Goal: Task Accomplishment & Management: Manage account settings

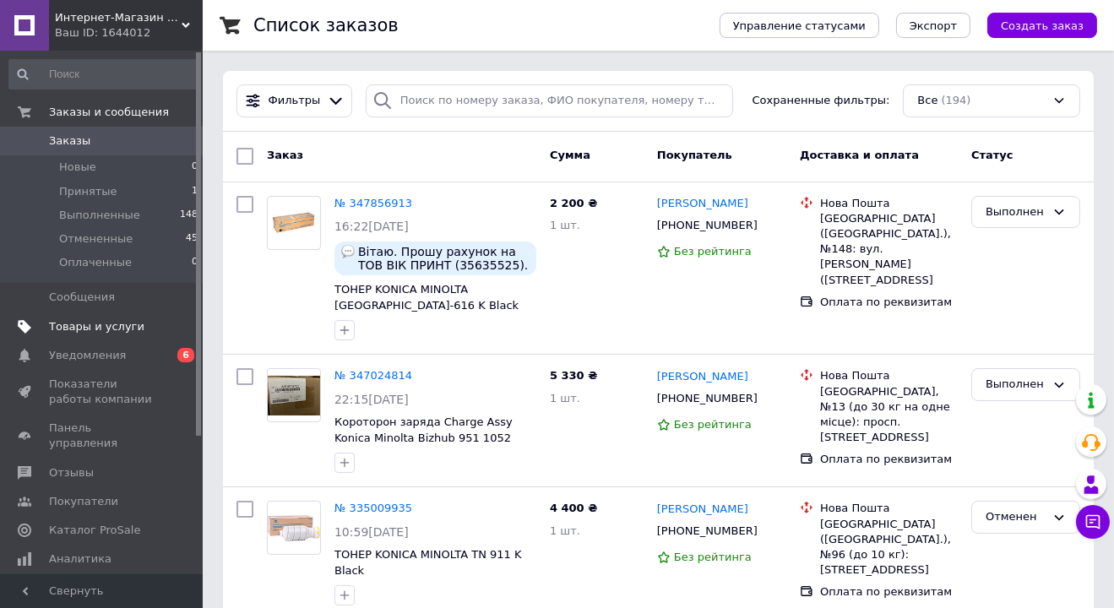
click at [106, 321] on span "Товары и услуги" at bounding box center [96, 326] width 95 height 15
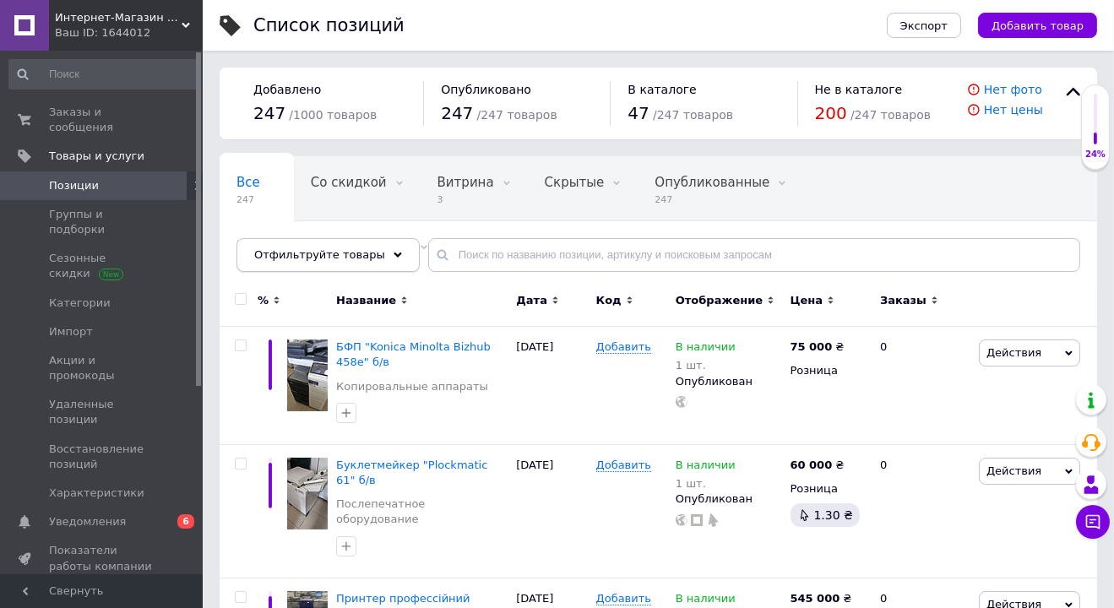
click at [367, 251] on div "Отфильтруйте товары" at bounding box center [327, 255] width 183 height 34
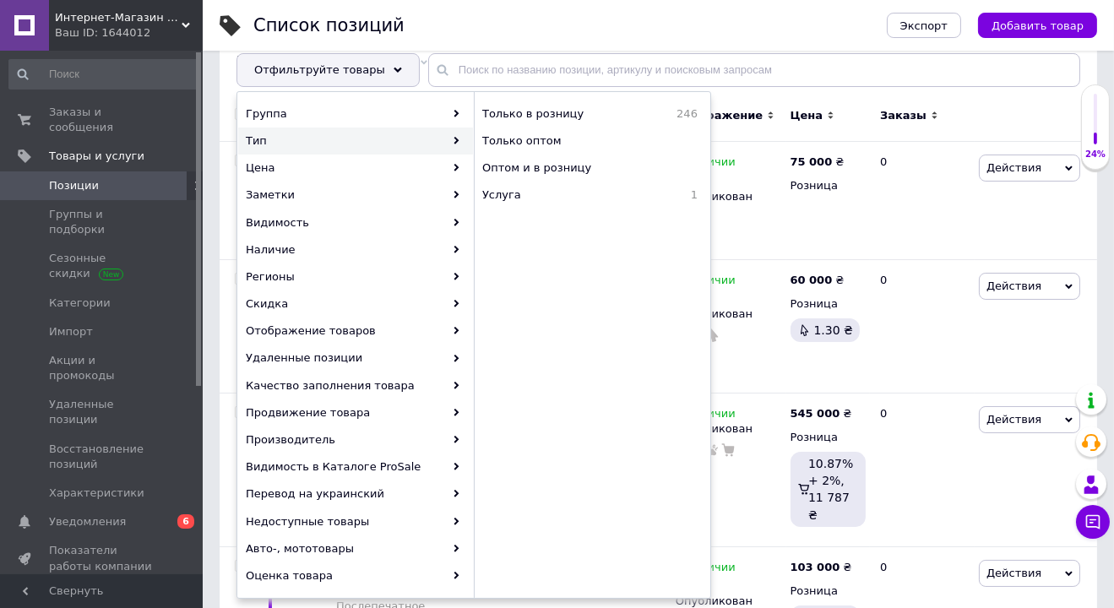
scroll to position [169, 0]
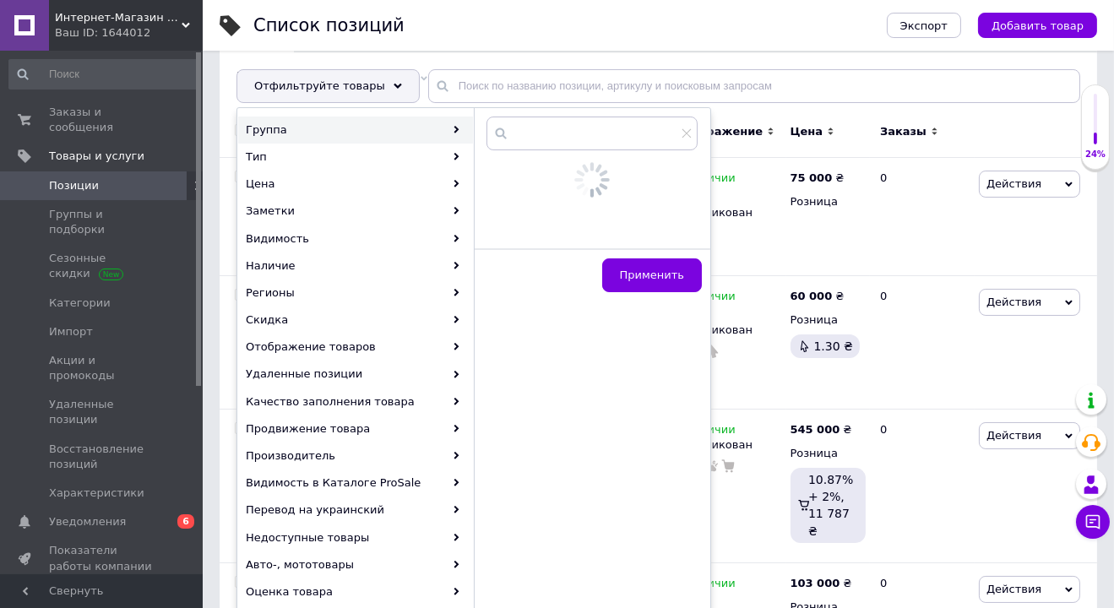
click at [288, 124] on div "Группа" at bounding box center [355, 130] width 235 height 27
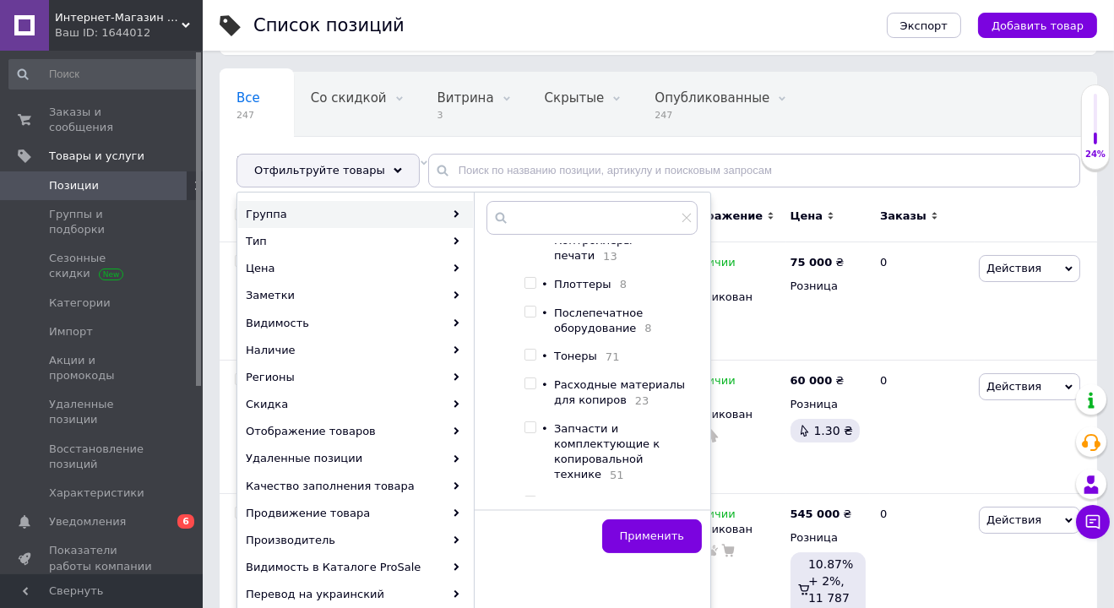
click at [532, 350] on input "checkbox" at bounding box center [530, 355] width 11 height 11
checkbox input "true"
click at [681, 536] on span "Применить" at bounding box center [652, 536] width 64 height 13
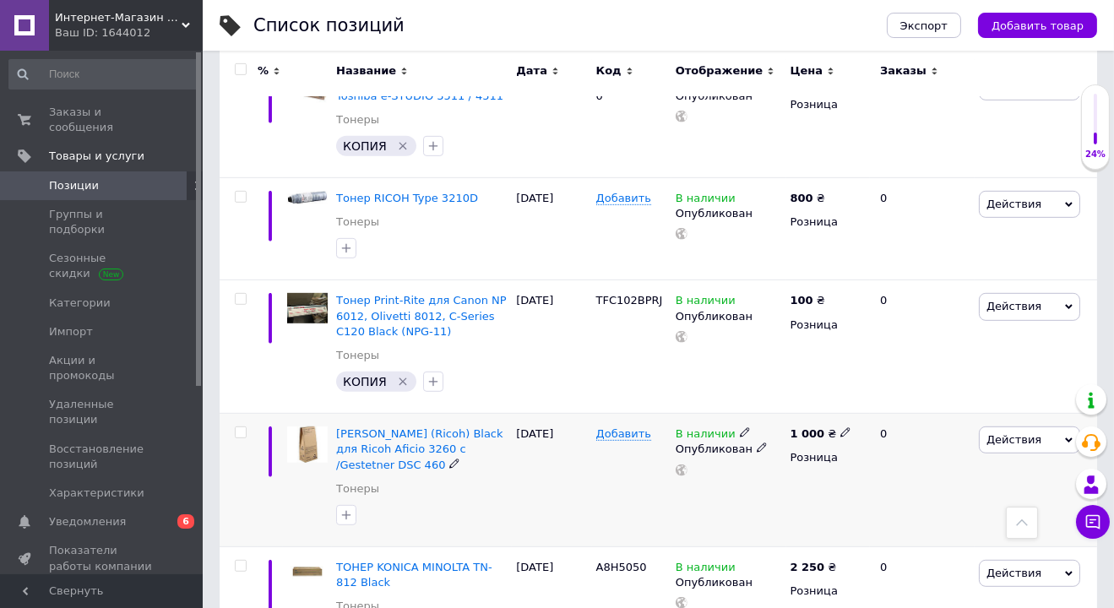
scroll to position [1605, 0]
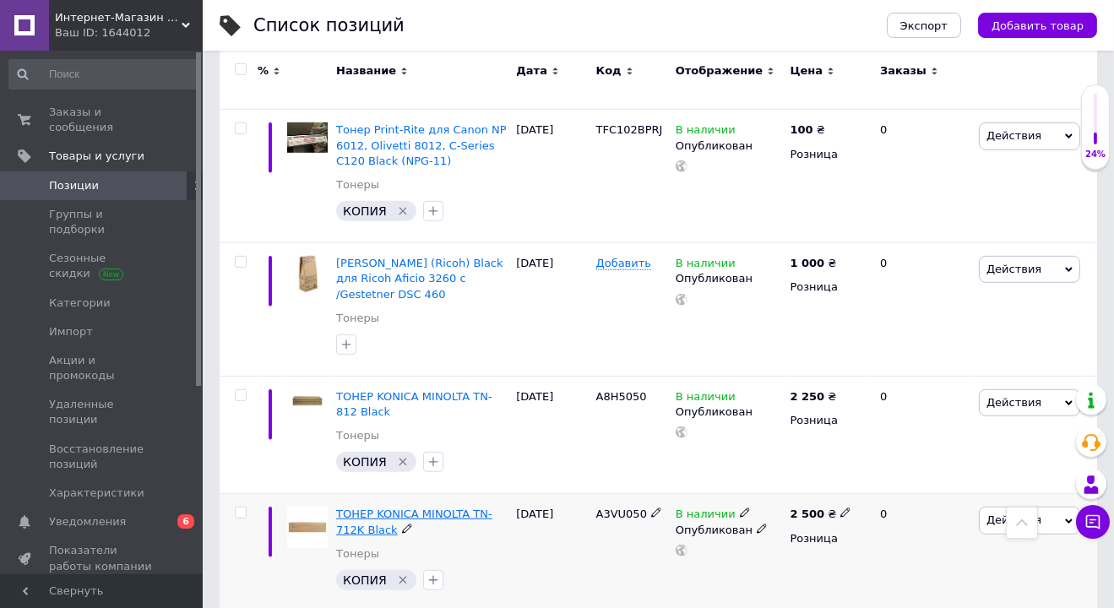
click at [476, 508] on span "ТОНЕР KONICA MINOLTA TN-712K Black" at bounding box center [414, 522] width 156 height 28
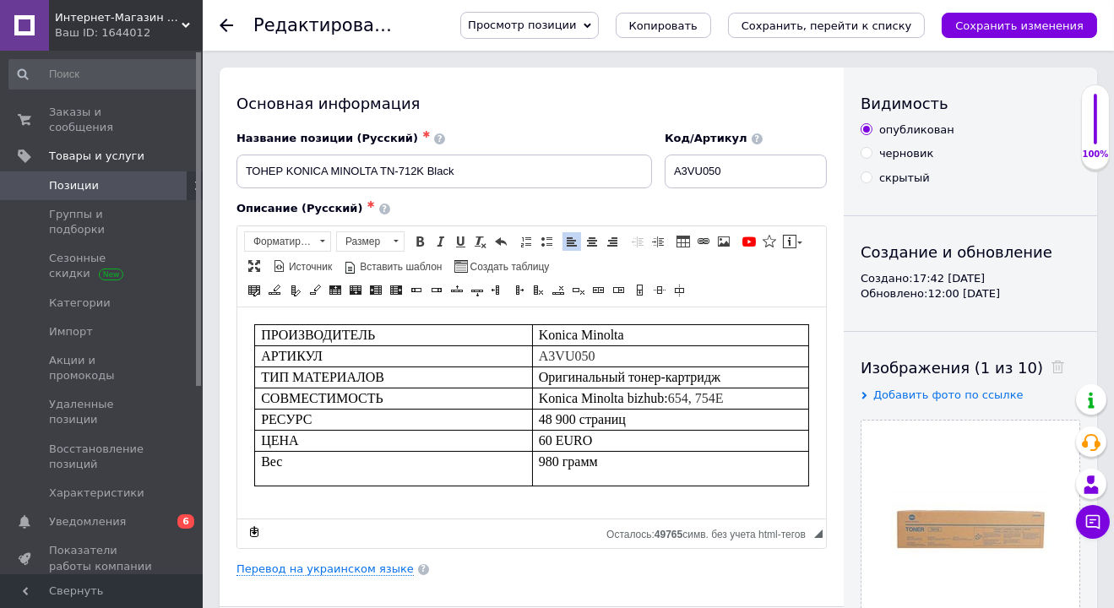
click at [688, 373] on tbody "ПРОИЗВОДИТЕЛЬ Konica Minolta АРТИКУЛ A3VU050 ТИП МАТЕРИАЛОВ Оригинальный тонер-…" at bounding box center [531, 404] width 554 height 161
click at [758, 406] on p "Konica Minolta bizhub: 654e , 754E" at bounding box center [670, 398] width 264 height 20
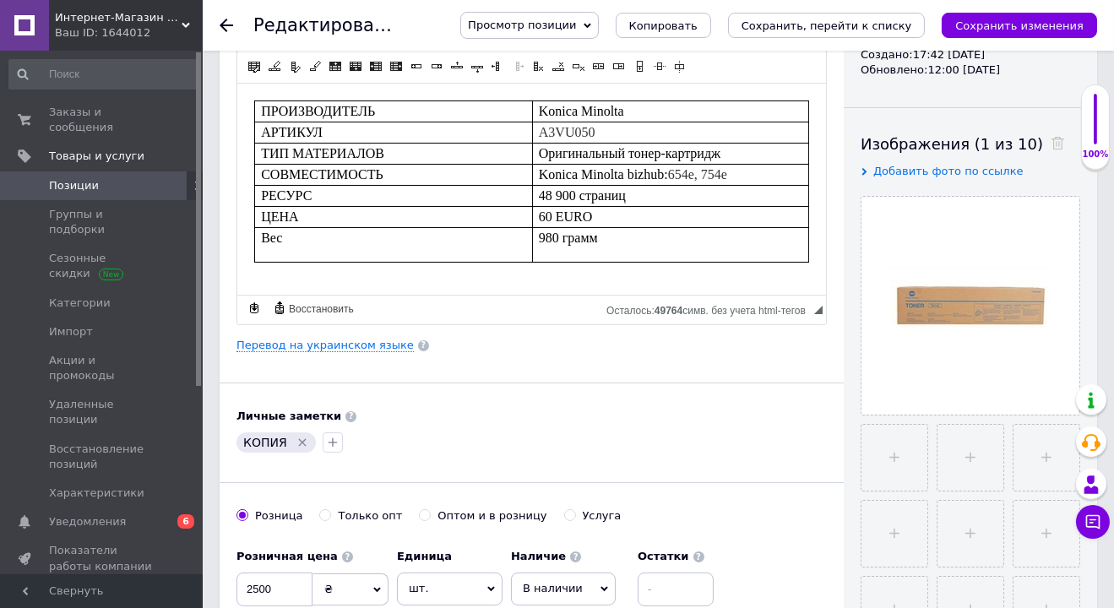
scroll to position [253, 0]
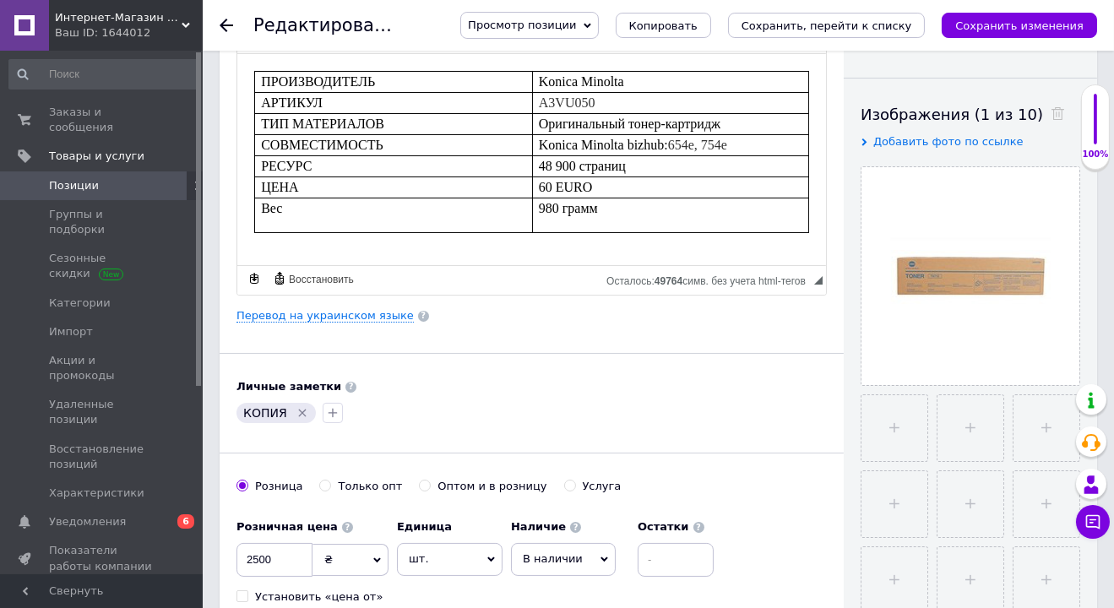
click at [553, 185] on font "60 EURO" at bounding box center [565, 186] width 54 height 14
click at [619, 184] on p "2500EURO" at bounding box center [670, 187] width 264 height 20
click at [525, 361] on div "Основная информация Название позиции (Русский) ✱ ТОНЕР KONICA MINOLTA TN-712K B…" at bounding box center [532, 285] width 624 height 943
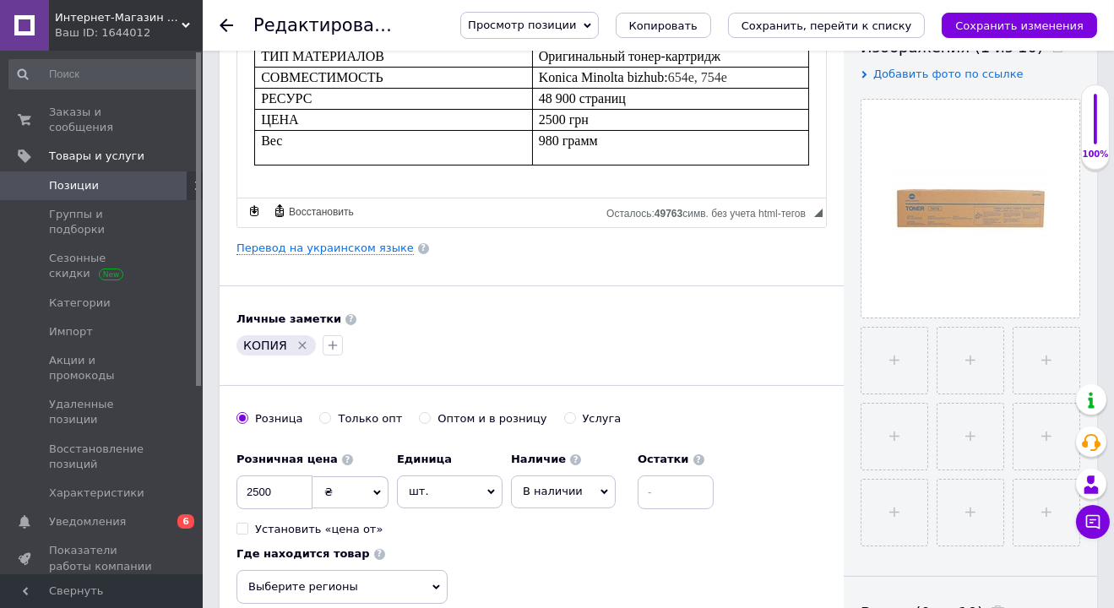
scroll to position [338, 0]
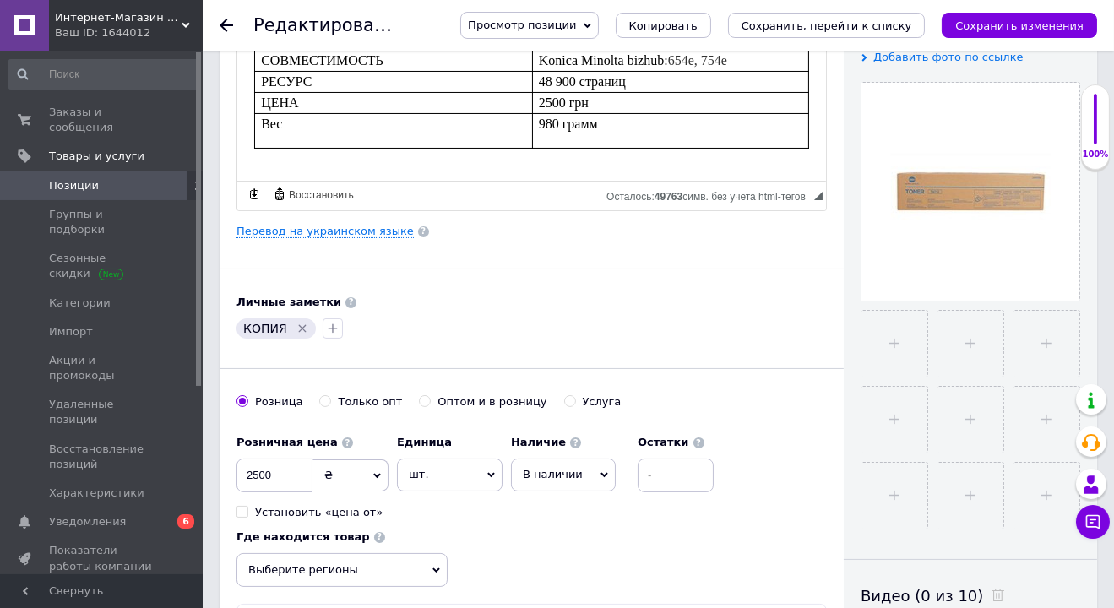
click at [434, 568] on icon at bounding box center [436, 570] width 8 height 5
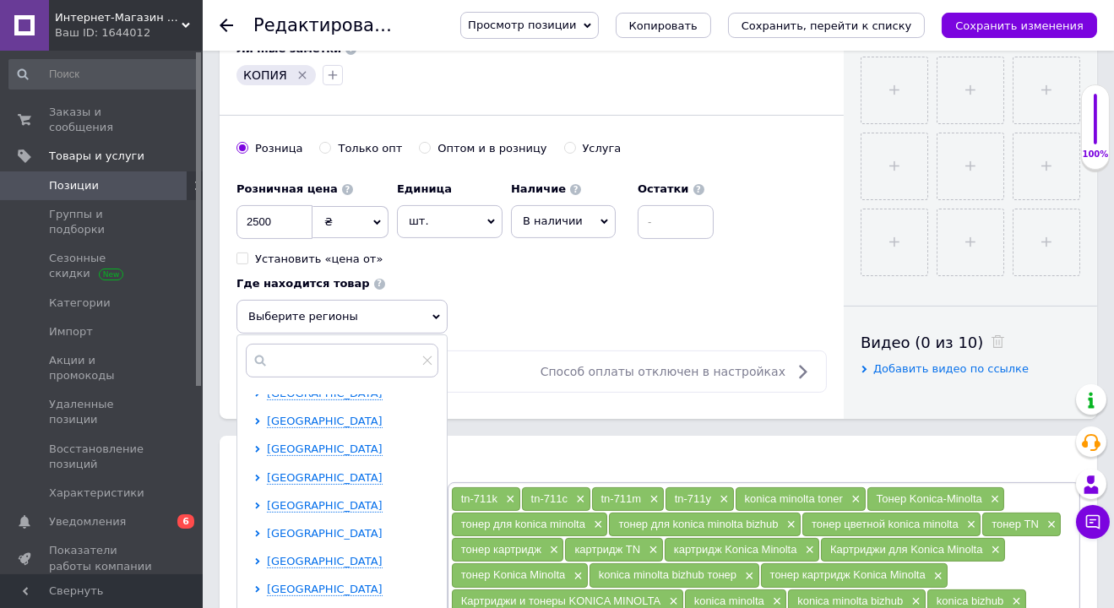
scroll to position [347, 0]
click at [312, 553] on span "[GEOGRAPHIC_DATA]" at bounding box center [325, 558] width 116 height 13
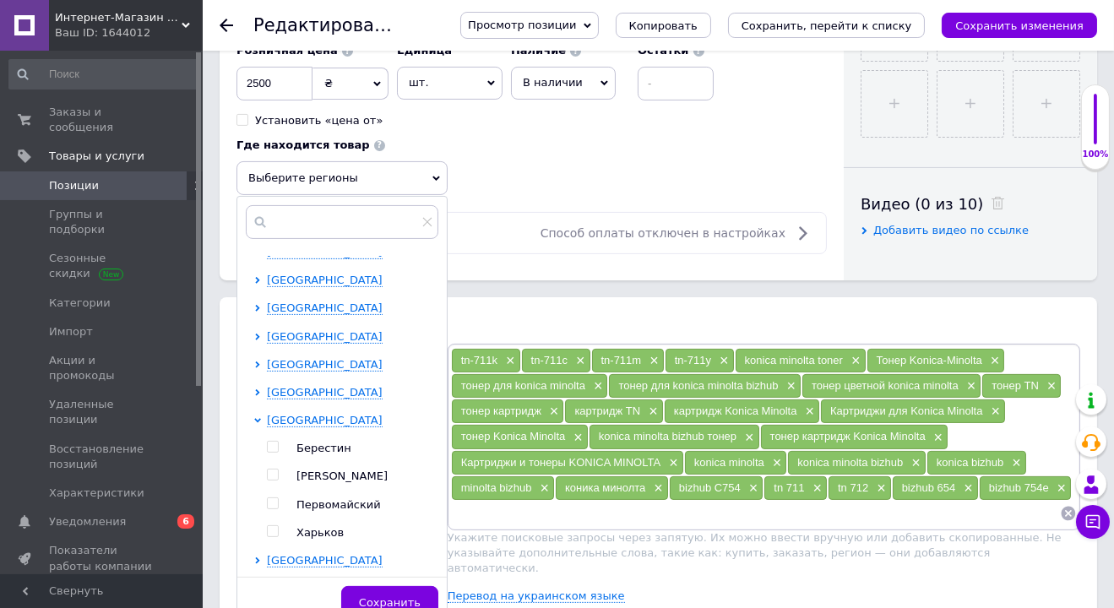
scroll to position [760, 0]
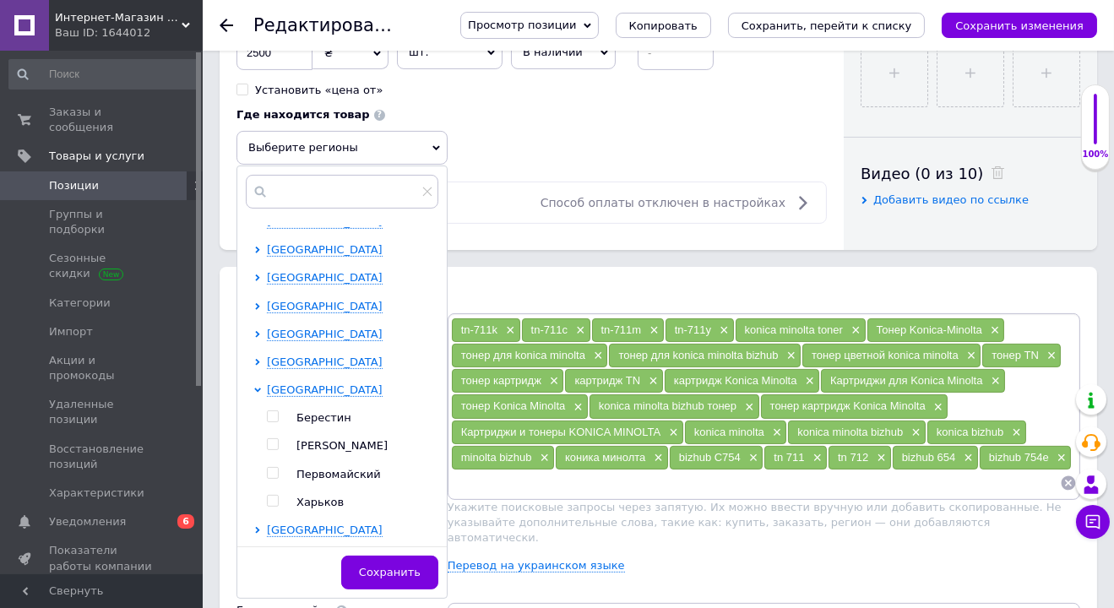
click at [269, 496] on input "checkbox" at bounding box center [272, 501] width 11 height 11
checkbox input "true"
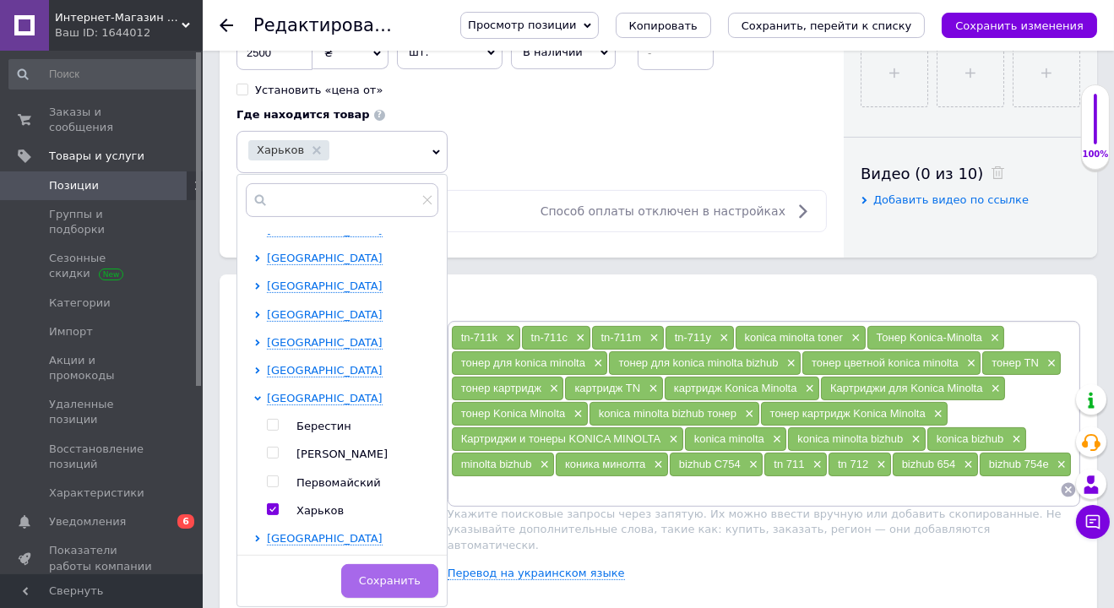
click at [403, 577] on span "Сохранить" at bounding box center [390, 580] width 62 height 13
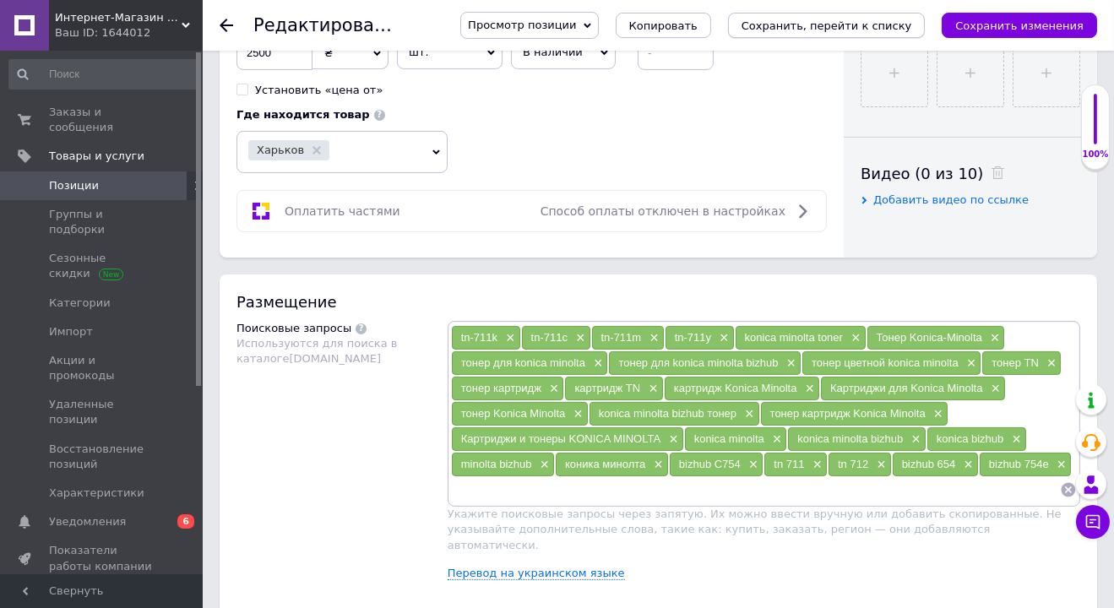
click at [816, 19] on icon "Сохранить, перейти к списку" at bounding box center [827, 25] width 171 height 13
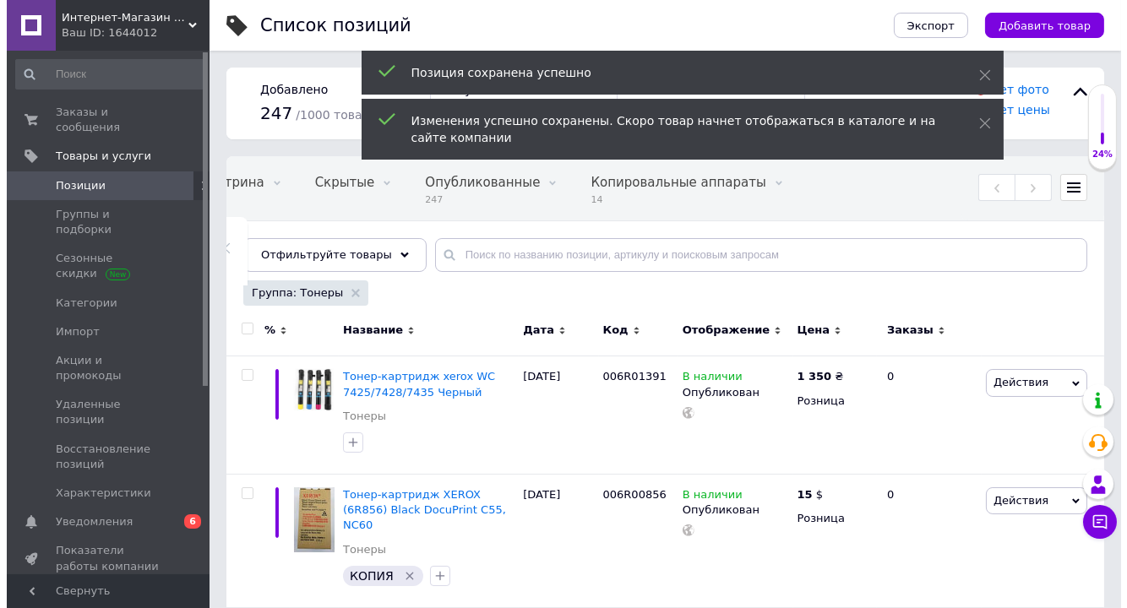
scroll to position [0, 249]
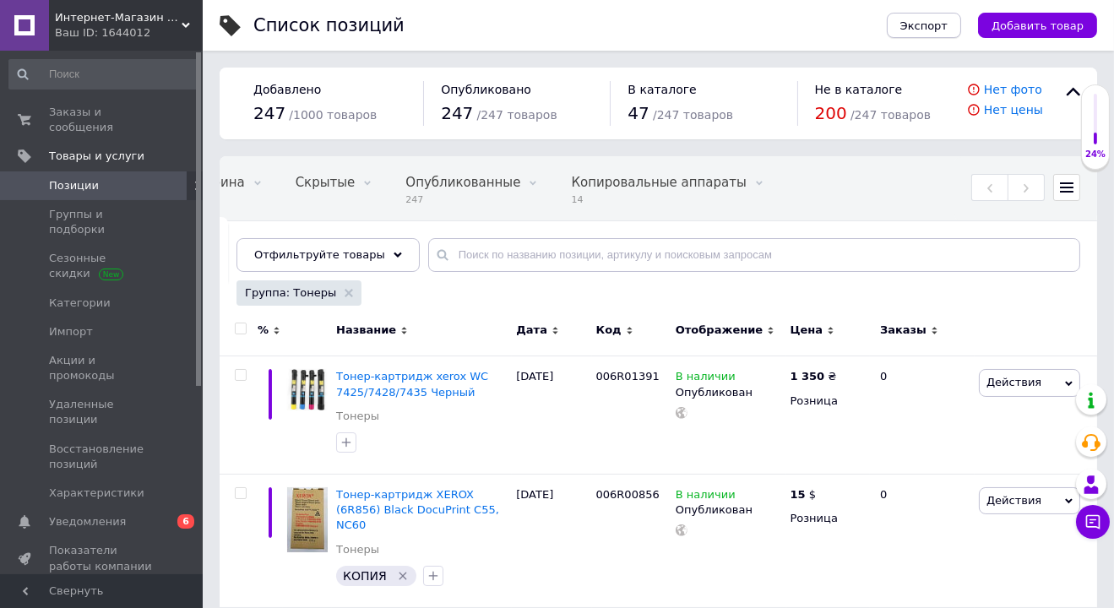
click at [931, 20] on span "Экспорт" at bounding box center [923, 25] width 47 height 13
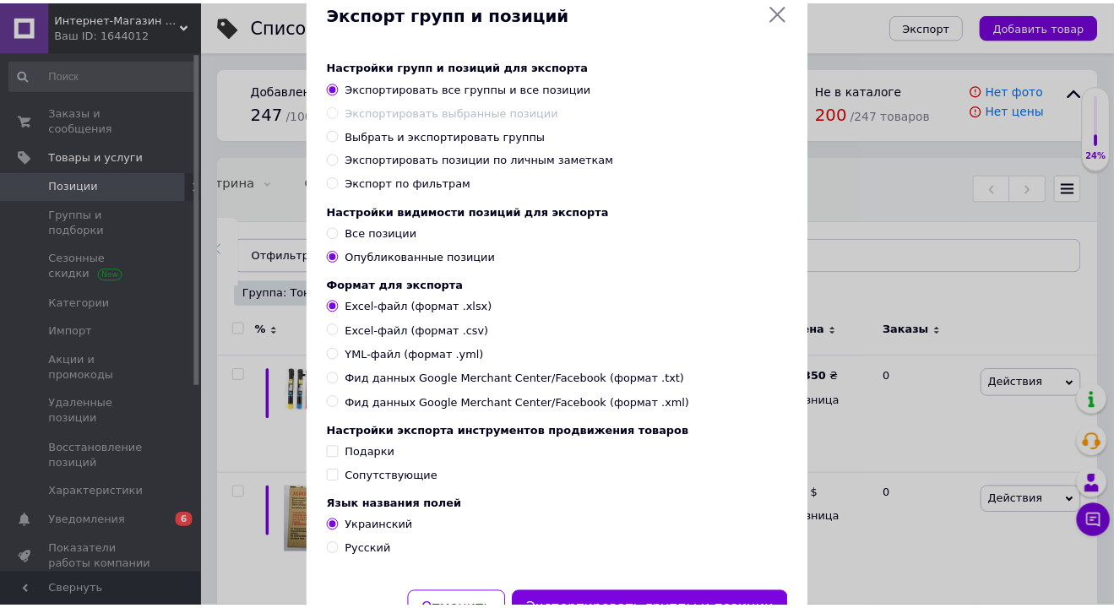
scroll to position [0, 0]
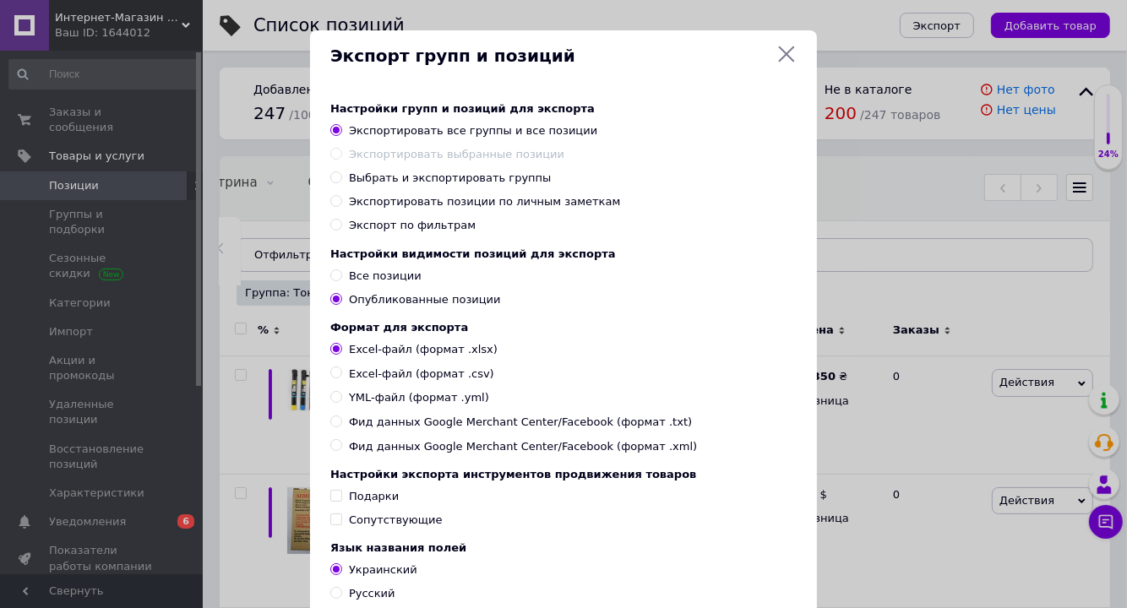
click at [785, 50] on icon at bounding box center [786, 54] width 20 height 20
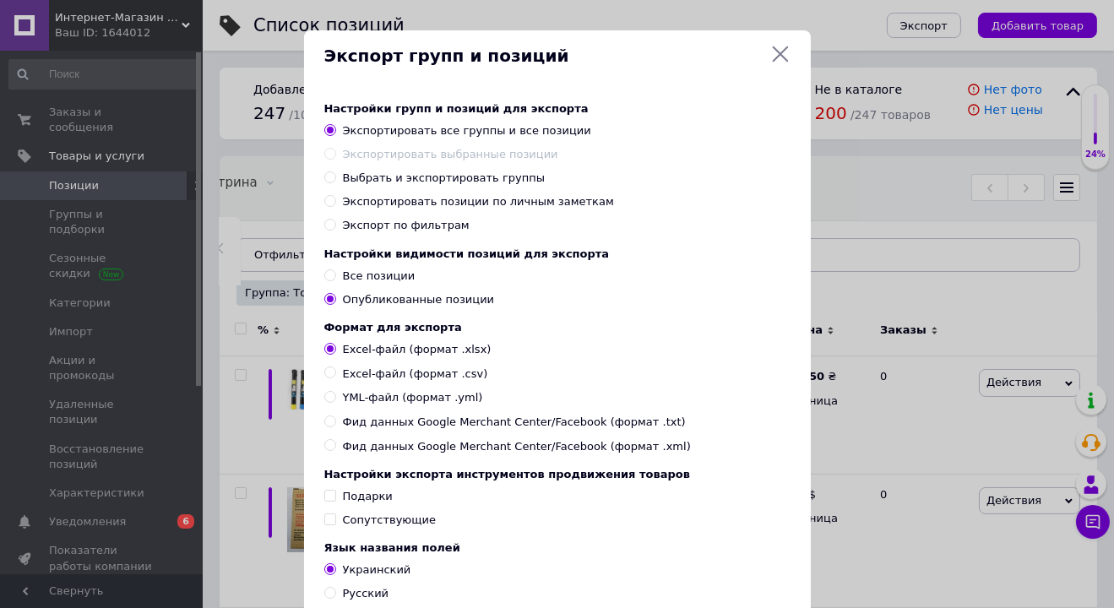
scroll to position [0, 249]
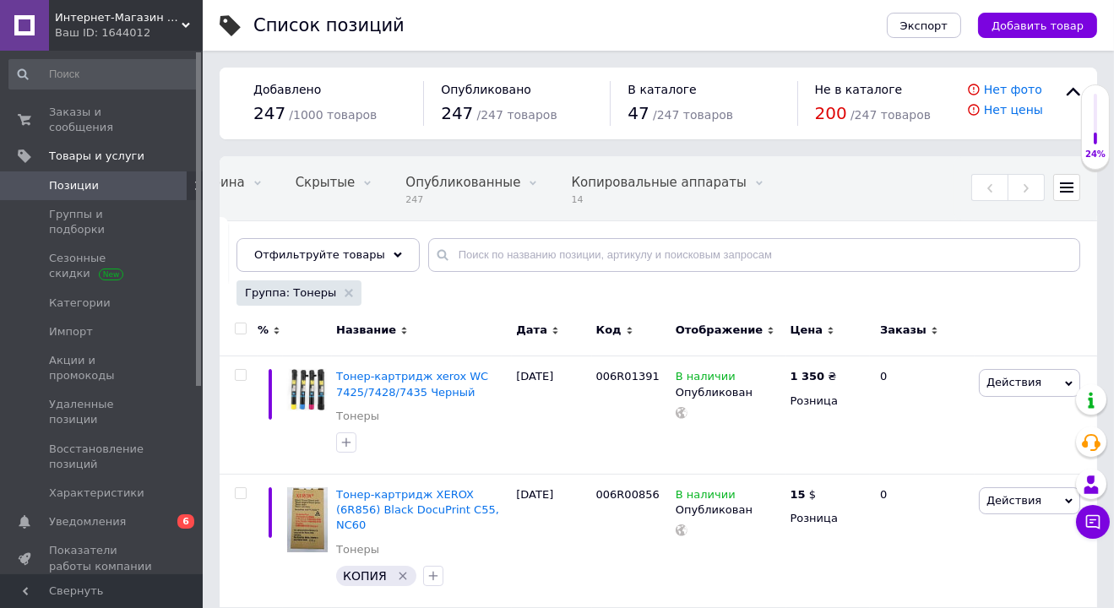
click at [639, 114] on span "47" at bounding box center [638, 113] width 21 height 20
click at [644, 86] on span "В каталоге" at bounding box center [662, 90] width 68 height 14
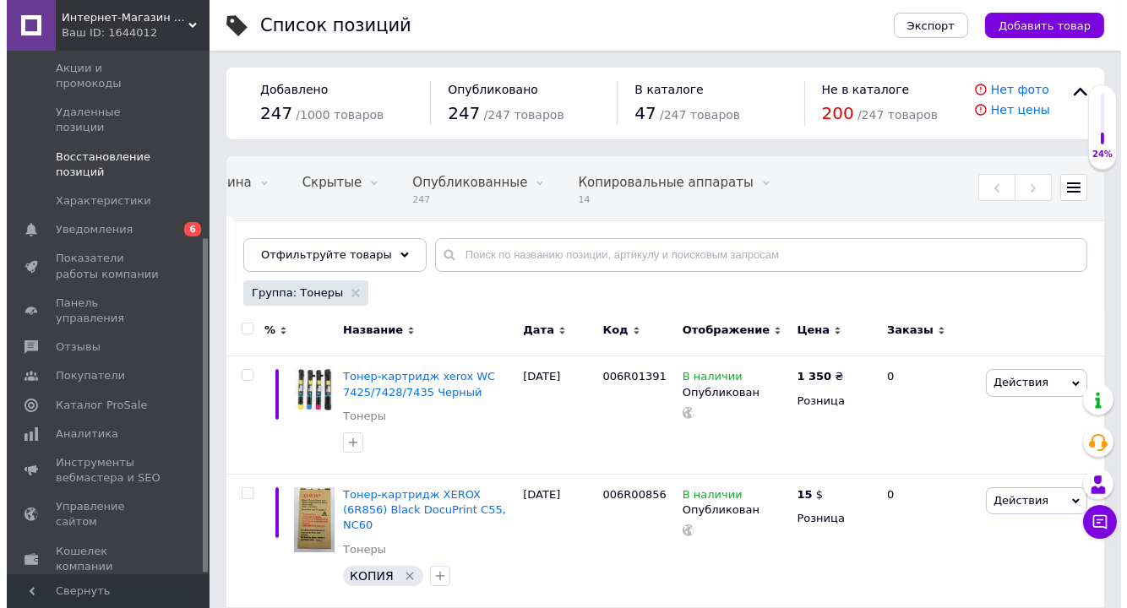
scroll to position [293, 0]
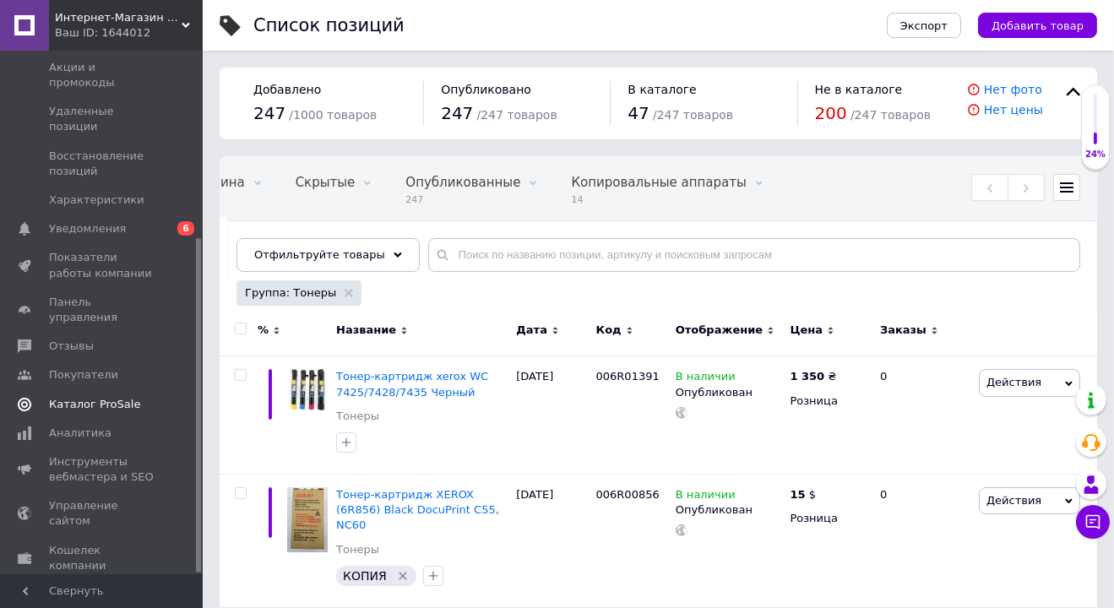
click at [69, 397] on span "Каталог ProSale" at bounding box center [94, 404] width 91 height 15
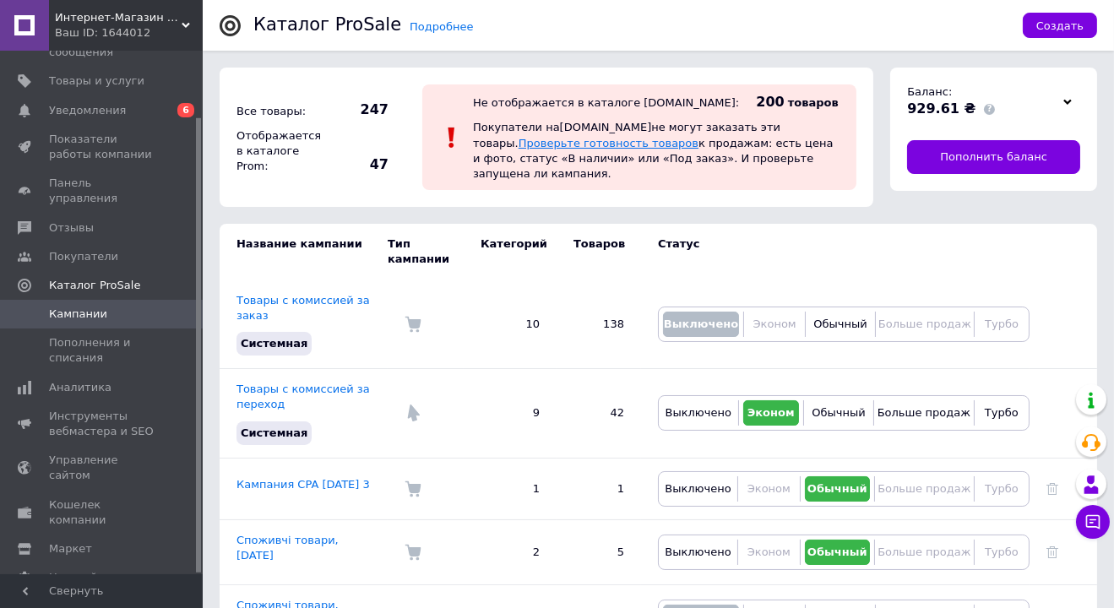
click at [553, 139] on link "Проверьте готовность товаров" at bounding box center [609, 143] width 180 height 13
